Goal: Information Seeking & Learning: Learn about a topic

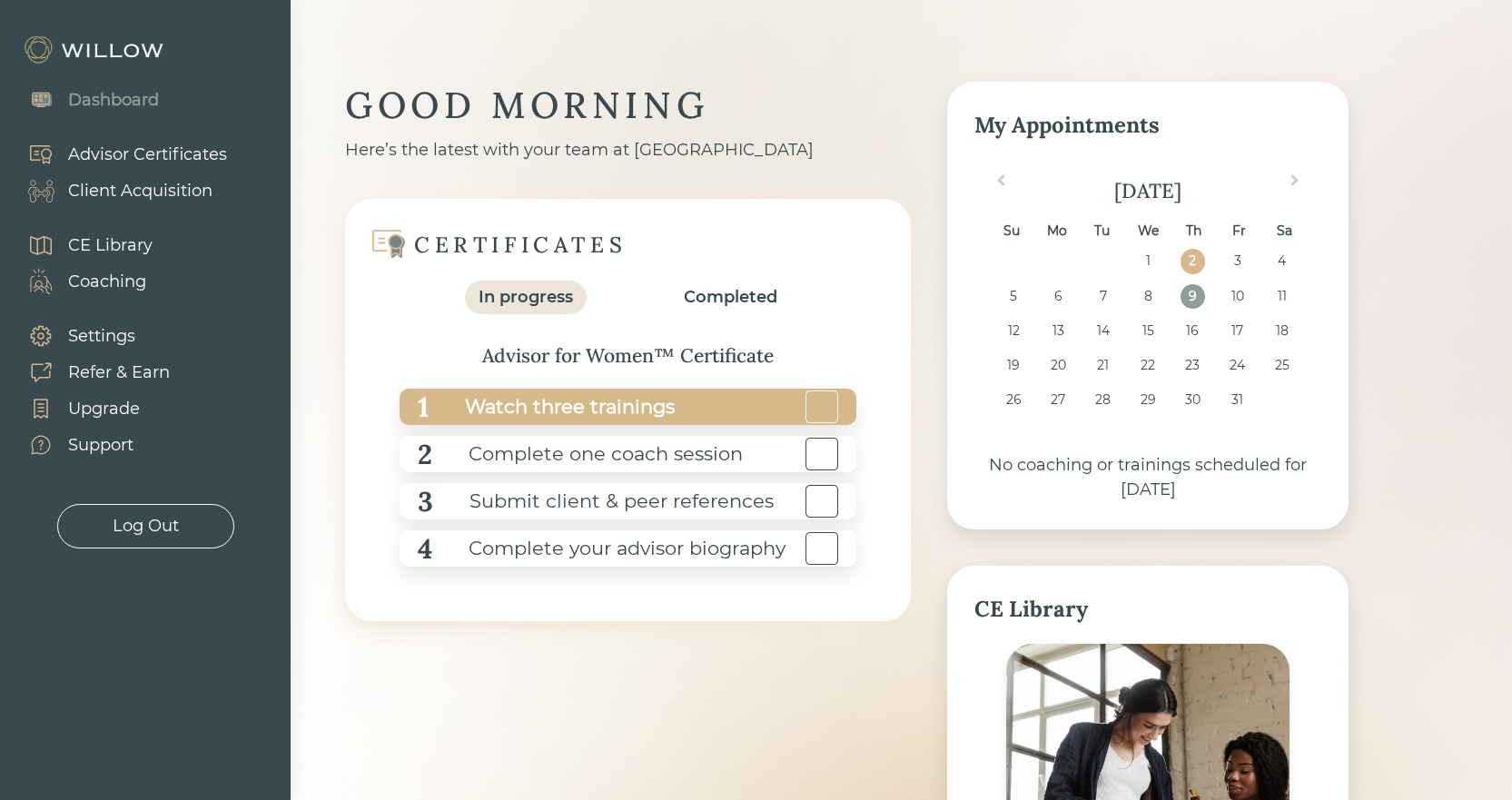
click at [525, 416] on div "Watch three trainings" at bounding box center [552, 407] width 246 height 41
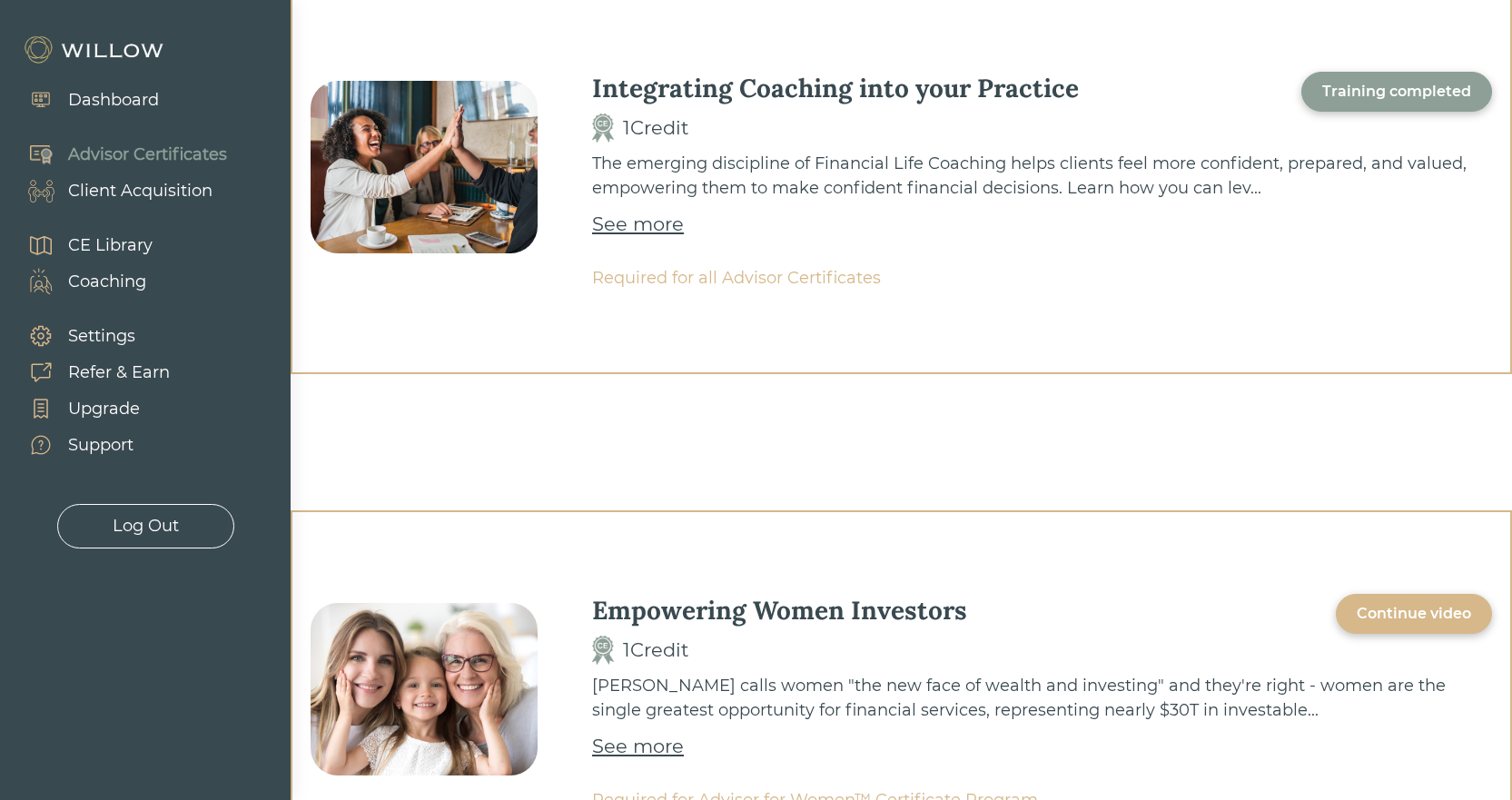
scroll to position [454, 0]
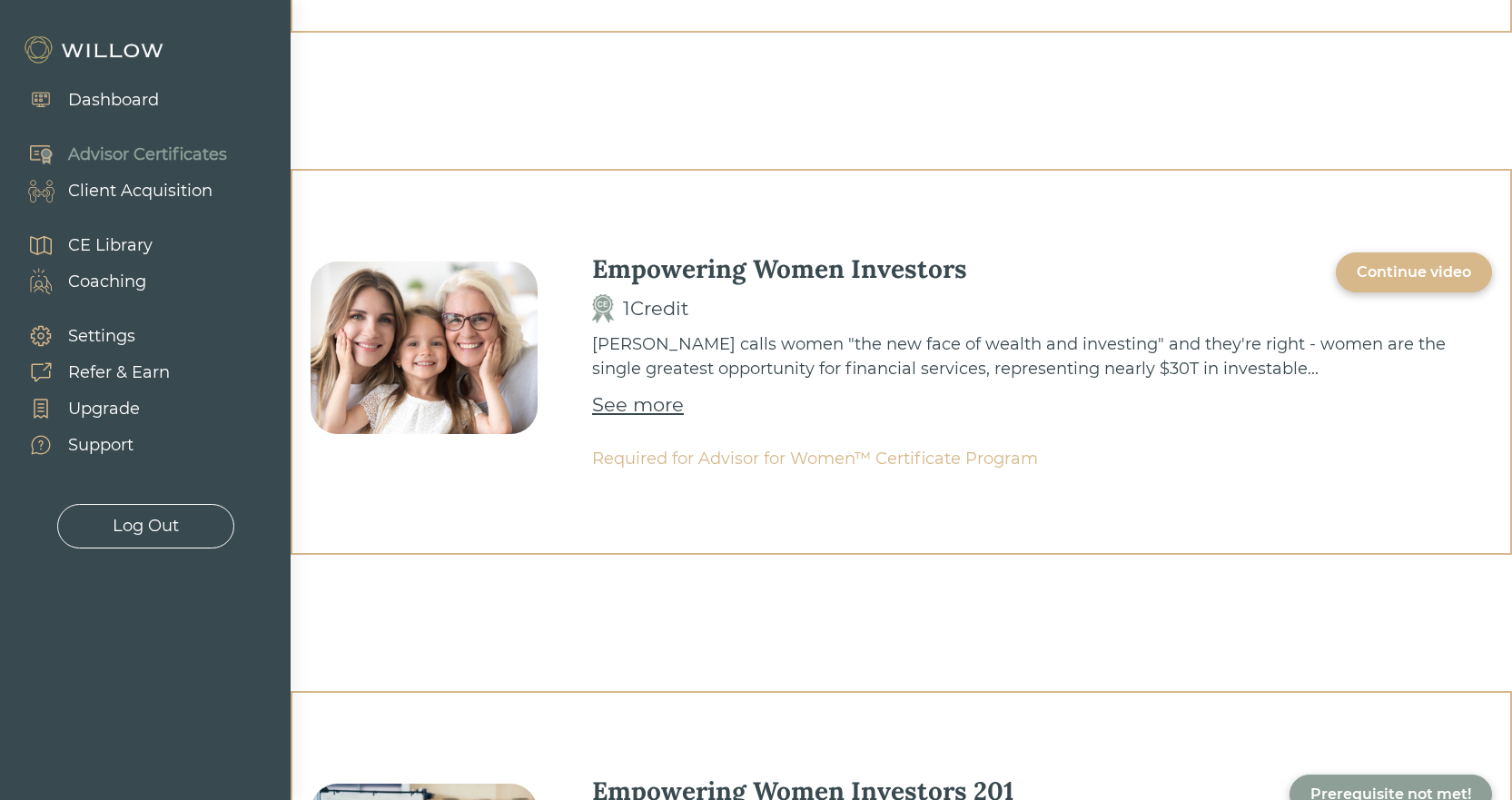
click at [1459, 258] on div "Continue video" at bounding box center [1413, 272] width 156 height 40
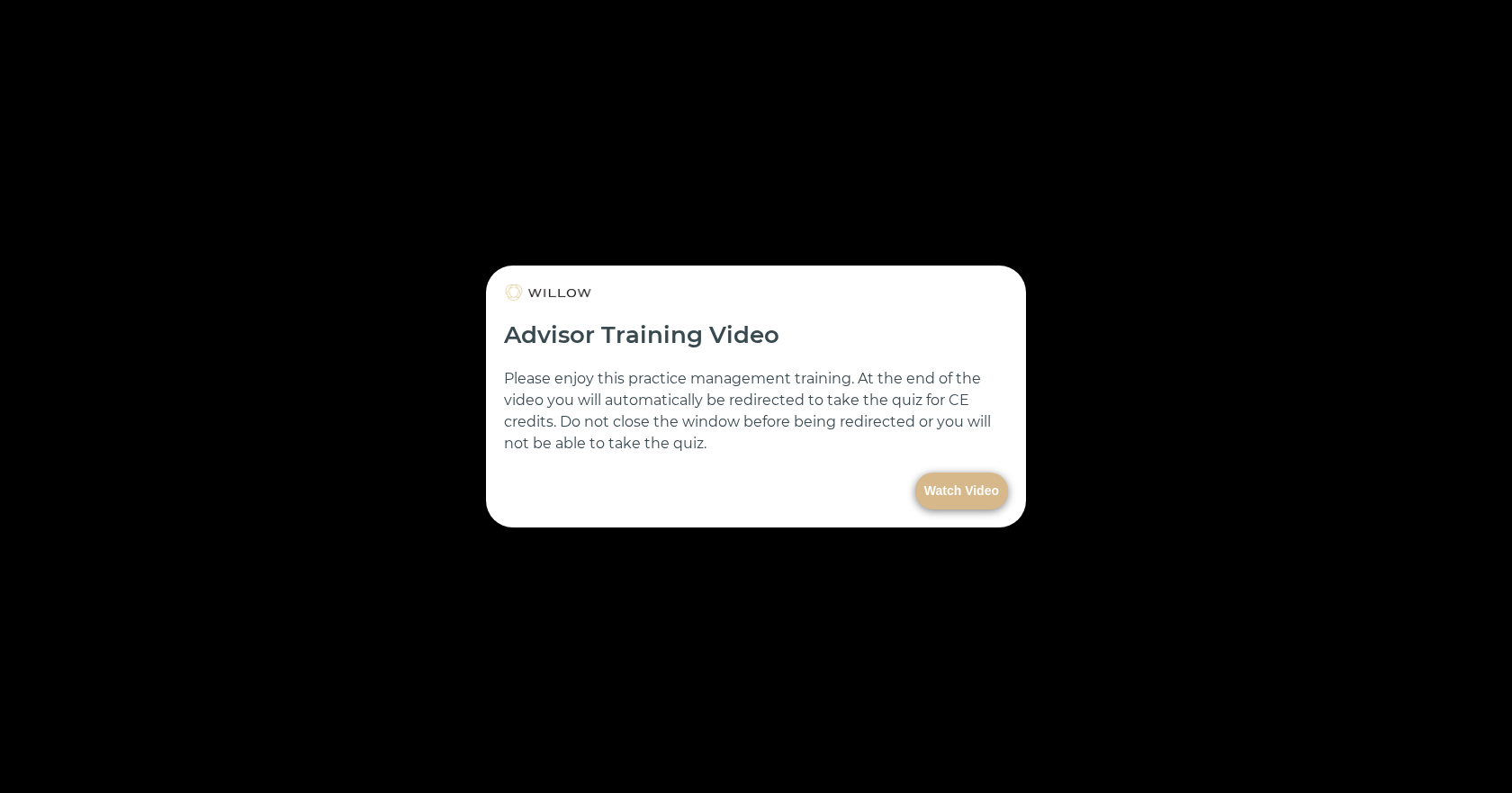
click at [949, 503] on button "Watch Video" at bounding box center [962, 491] width 93 height 37
